Goal: Entertainment & Leisure: Consume media (video, audio)

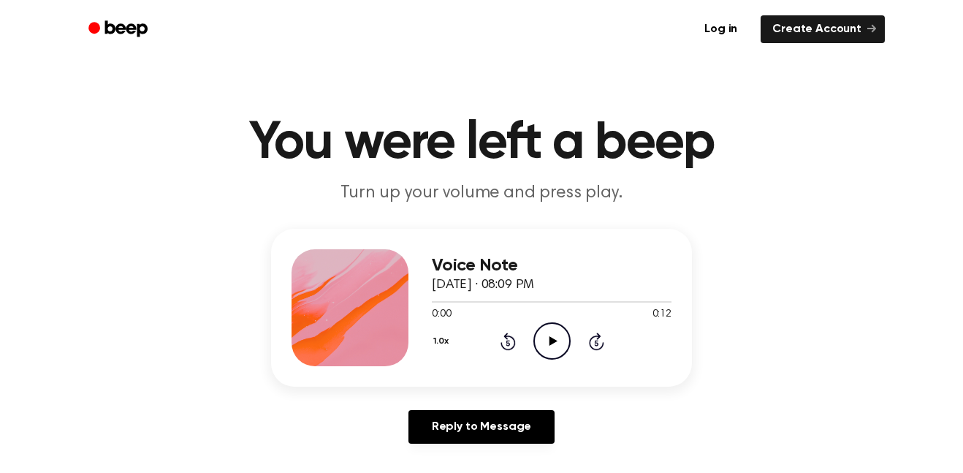
click at [424, 213] on main "You were left a beep Turn up your volume and press play. Voice Note [DATE] · 08…" at bounding box center [481, 450] width 963 height 901
click at [565, 328] on icon "Play Audio" at bounding box center [551, 340] width 37 height 37
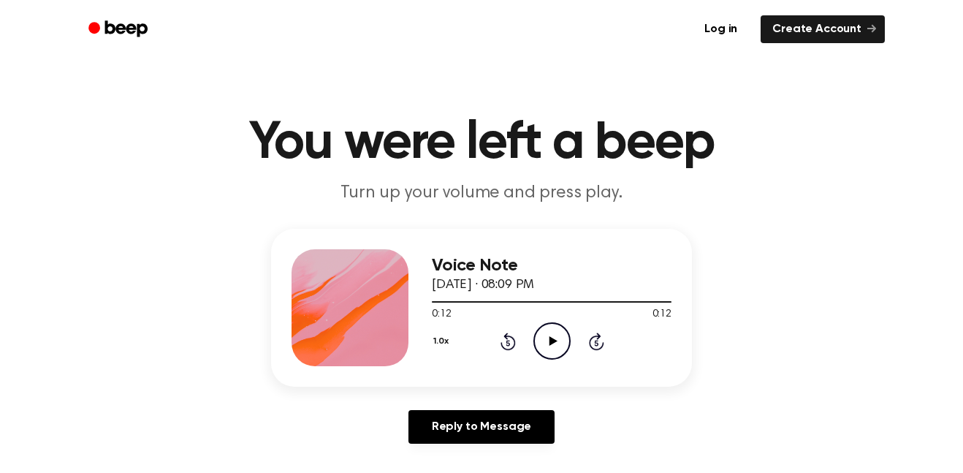
click at [557, 329] on icon "Play Audio" at bounding box center [551, 340] width 37 height 37
click at [549, 329] on icon "Pause Audio" at bounding box center [551, 340] width 37 height 37
click at [544, 340] on icon "Play Audio" at bounding box center [551, 340] width 37 height 37
click at [544, 329] on icon "Pause Audio" at bounding box center [551, 340] width 37 height 37
click at [557, 349] on icon "Play Audio" at bounding box center [551, 340] width 37 height 37
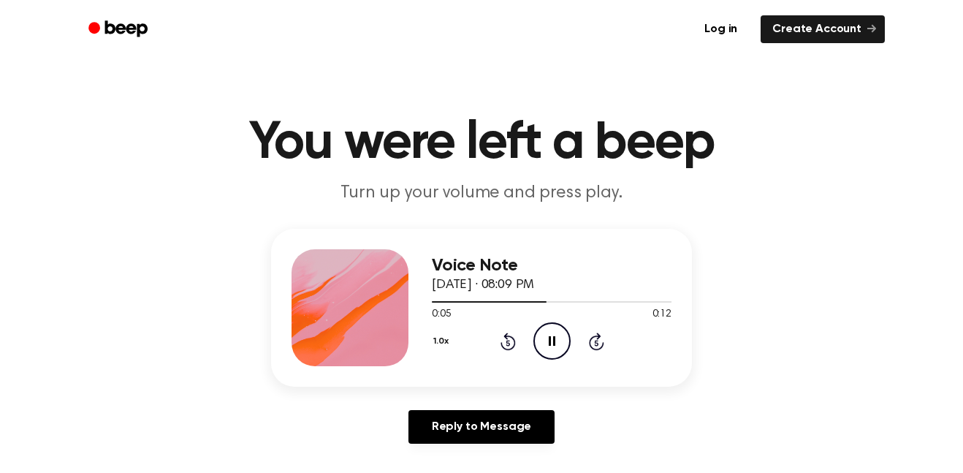
click at [508, 343] on icon at bounding box center [508, 343] width 4 height 6
click at [527, 346] on div "1.0x Rewind 5 seconds Pause Audio Skip 5 seconds" at bounding box center [552, 340] width 240 height 37
click at [508, 343] on icon at bounding box center [508, 343] width 4 height 6
click at [557, 342] on icon "Pause Audio" at bounding box center [551, 340] width 37 height 37
click at [544, 347] on icon "Play Audio" at bounding box center [551, 340] width 37 height 37
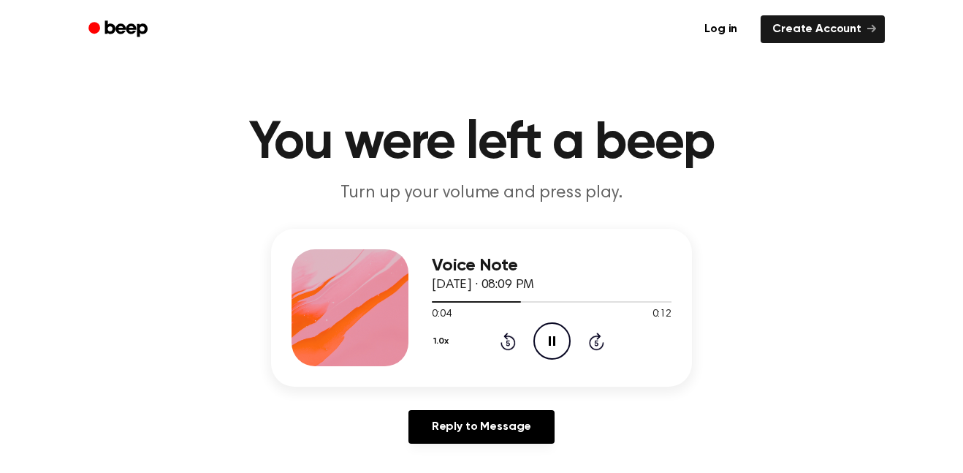
click at [540, 351] on icon "Pause Audio" at bounding box center [551, 340] width 37 height 37
click at [557, 343] on icon "Play Audio" at bounding box center [551, 340] width 37 height 37
click at [546, 344] on icon "Pause Audio" at bounding box center [551, 340] width 37 height 37
click at [500, 340] on icon "Rewind 5 seconds" at bounding box center [508, 341] width 16 height 19
click at [544, 343] on icon "Play Audio" at bounding box center [551, 340] width 37 height 37
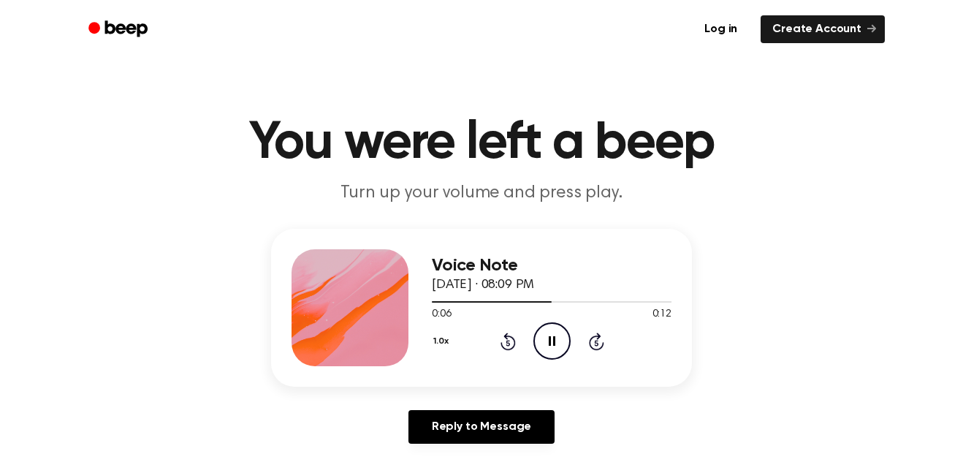
click at [536, 359] on icon "Pause Audio" at bounding box center [551, 340] width 37 height 37
click at [569, 351] on icon "Play Audio" at bounding box center [551, 340] width 37 height 37
click at [558, 340] on icon "Pause Audio" at bounding box center [551, 340] width 37 height 37
click at [552, 343] on icon at bounding box center [553, 340] width 8 height 9
